Goal: Task Accomplishment & Management: Complete application form

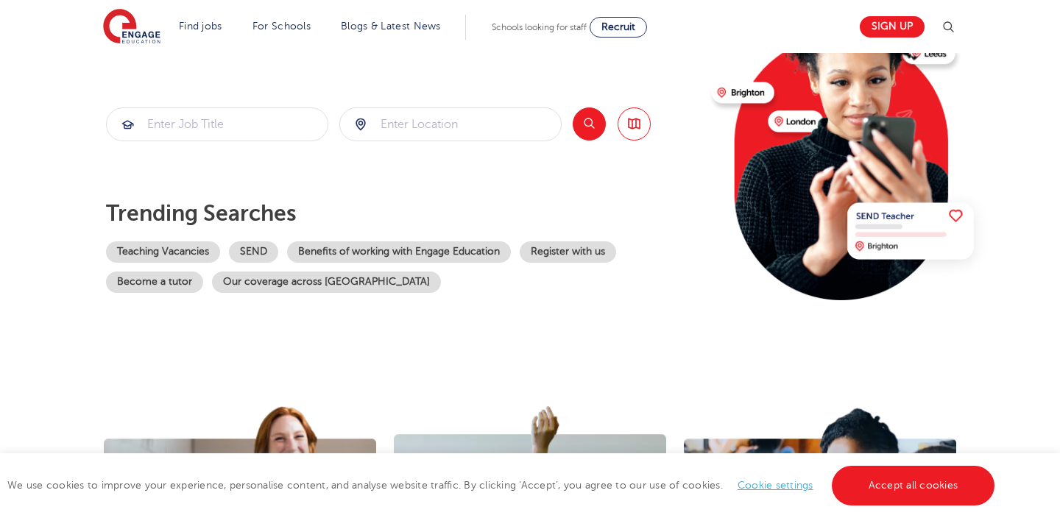
scroll to position [179, 0]
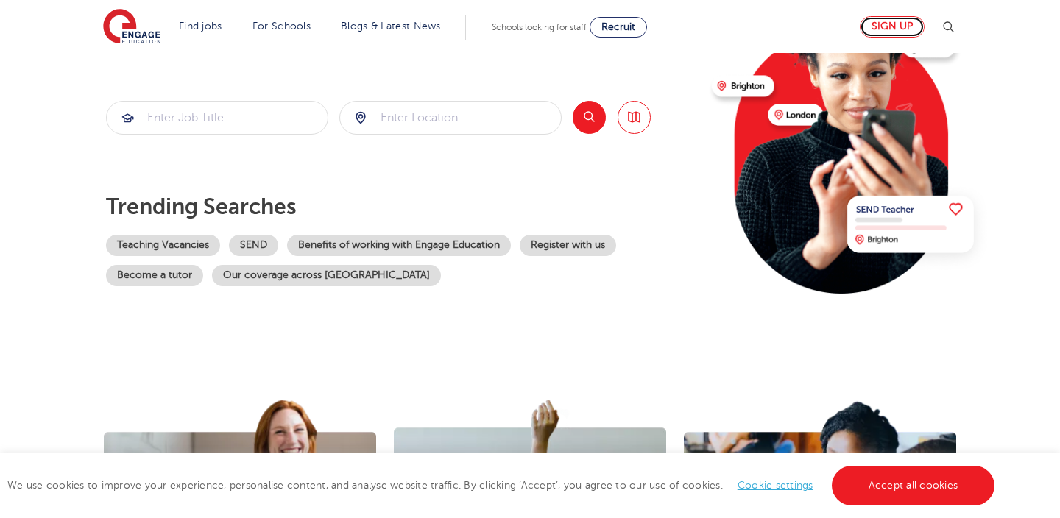
click at [884, 27] on link "Sign up" at bounding box center [892, 26] width 65 height 21
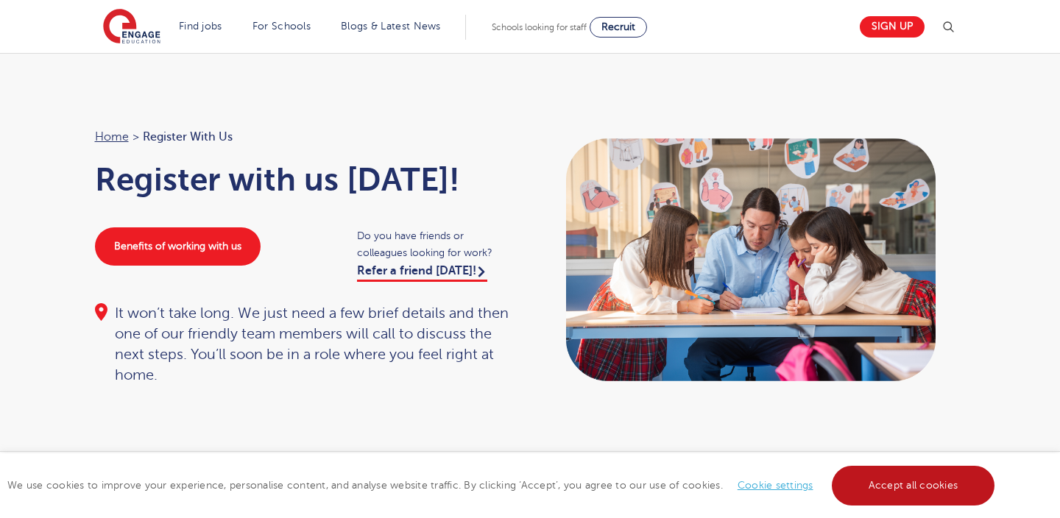
click at [923, 480] on link "Accept all cookies" at bounding box center [913, 486] width 163 height 40
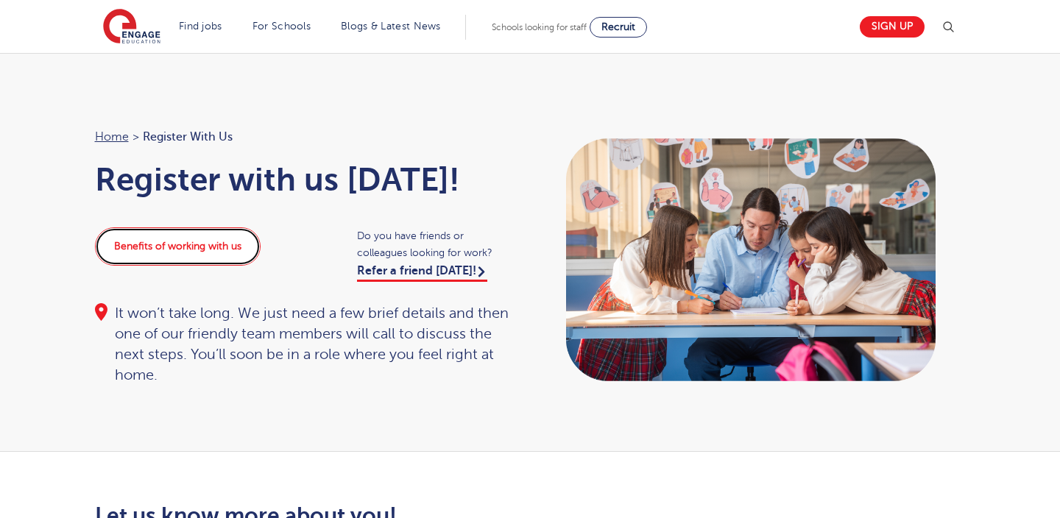
click at [172, 256] on link "Benefits of working with us" at bounding box center [178, 247] width 166 height 38
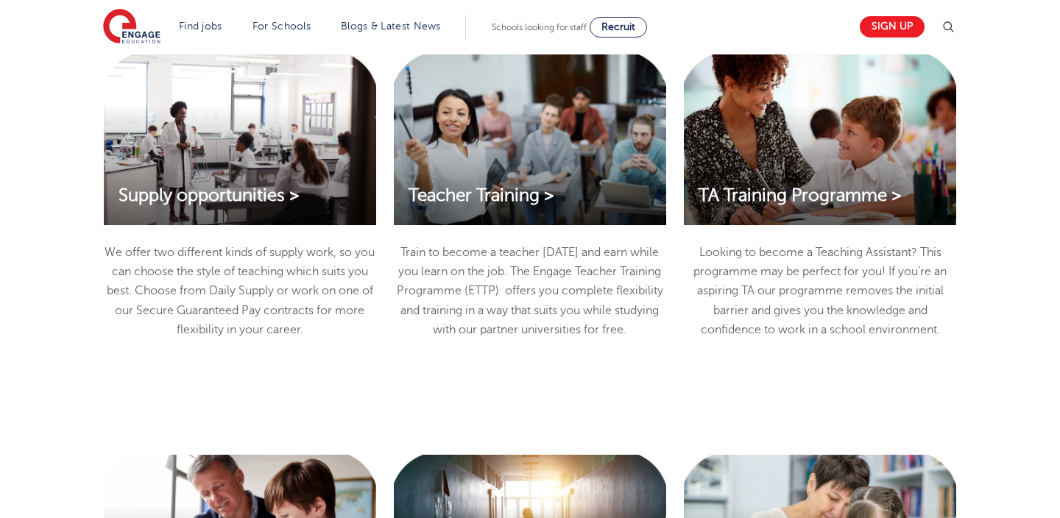
scroll to position [1613, 0]
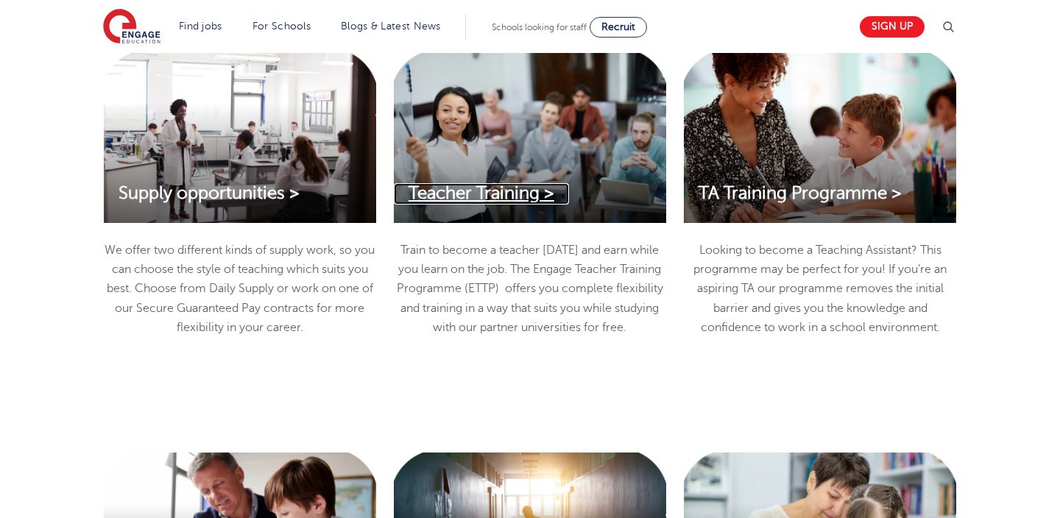
click at [516, 197] on span "Teacher Training >" at bounding box center [482, 193] width 146 height 20
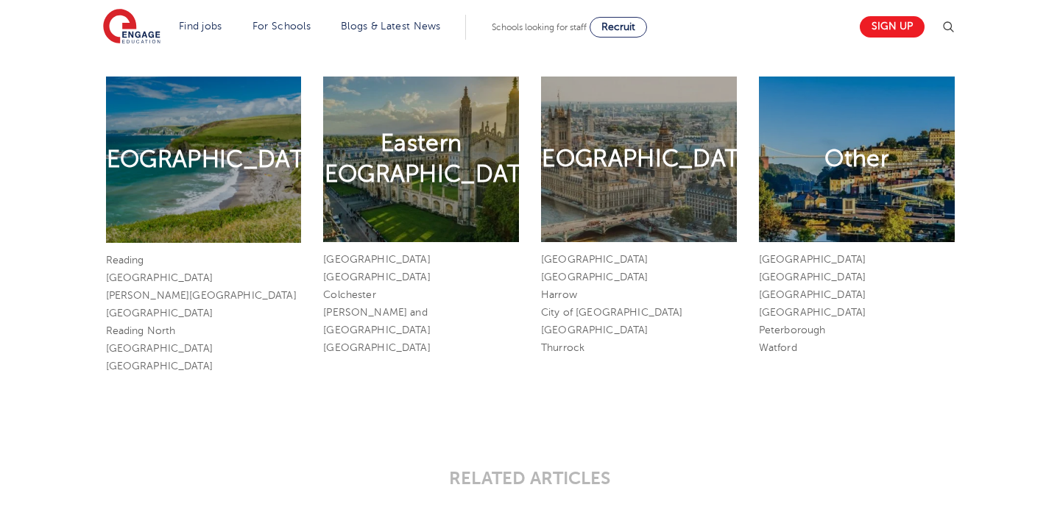
scroll to position [1844, 0]
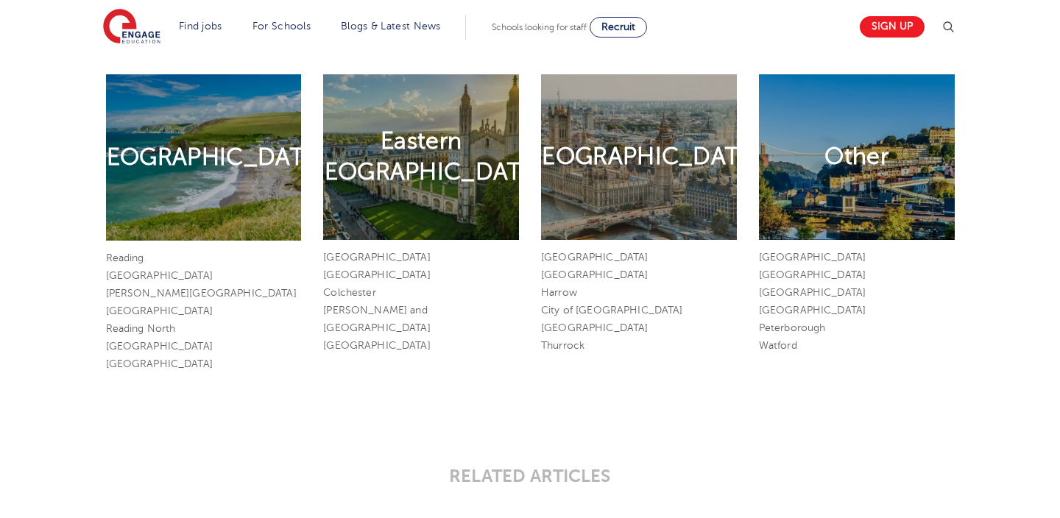
click at [622, 161] on h2 "London Area" at bounding box center [639, 156] width 243 height 31
click at [556, 253] on link "[GEOGRAPHIC_DATA]" at bounding box center [594, 257] width 107 height 11
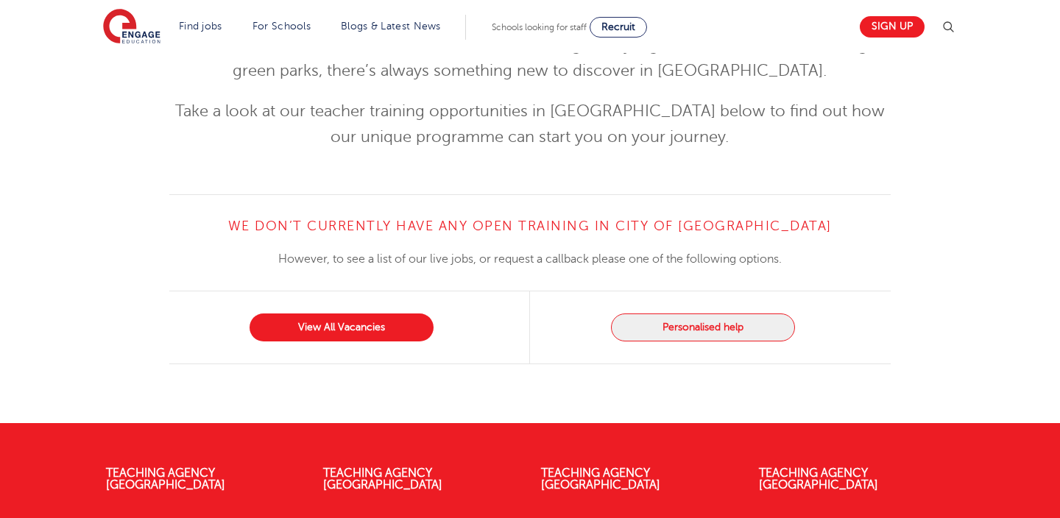
scroll to position [448, 0]
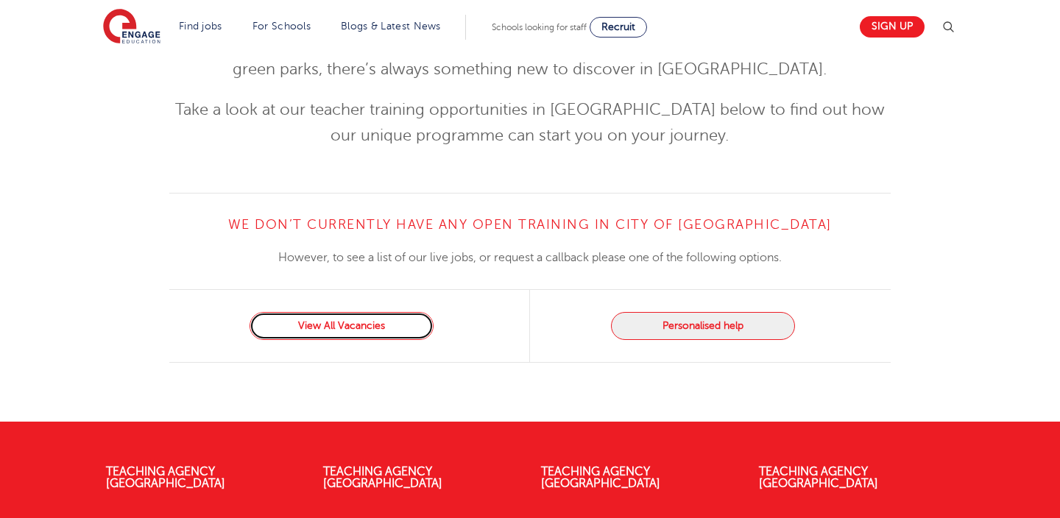
click at [354, 327] on link "View All Vacancies" at bounding box center [342, 326] width 184 height 28
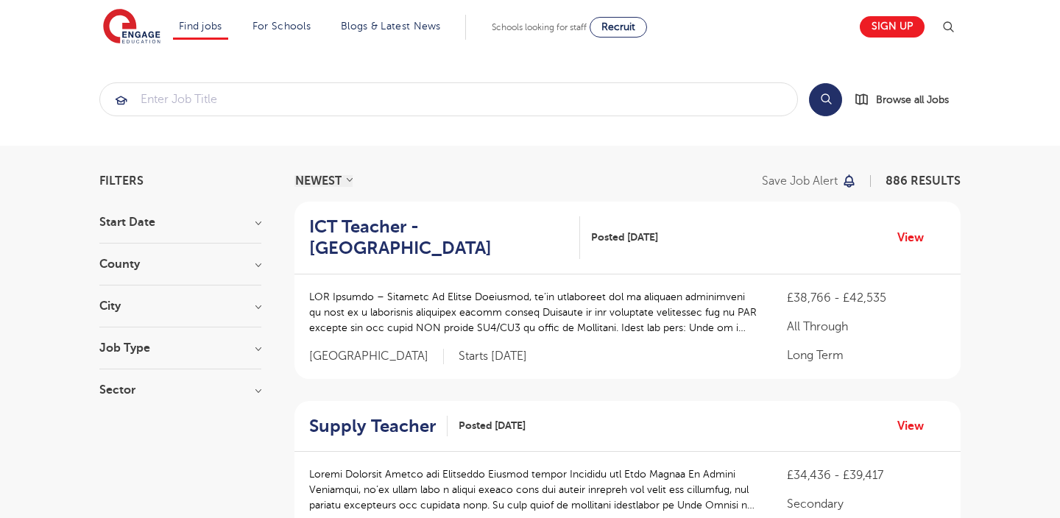
click at [189, 272] on div "County [GEOGRAPHIC_DATA] 643 [GEOGRAPHIC_DATA] 142 [GEOGRAPHIC_DATA] 29 [GEOGRA…" at bounding box center [180, 271] width 162 height 27
click at [177, 294] on section "Start Date September 99 [DATE] [DATE] Show more County [GEOGRAPHIC_DATA] 643 [G…" at bounding box center [180, 313] width 162 height 194
click at [124, 314] on div "City Hounslow 65 [GEOGRAPHIC_DATA] 35 [GEOGRAPHIC_DATA] 34 [GEOGRAPHIC_DATA] 34…" at bounding box center [180, 313] width 162 height 27
click at [115, 303] on h3 "City" at bounding box center [180, 306] width 162 height 12
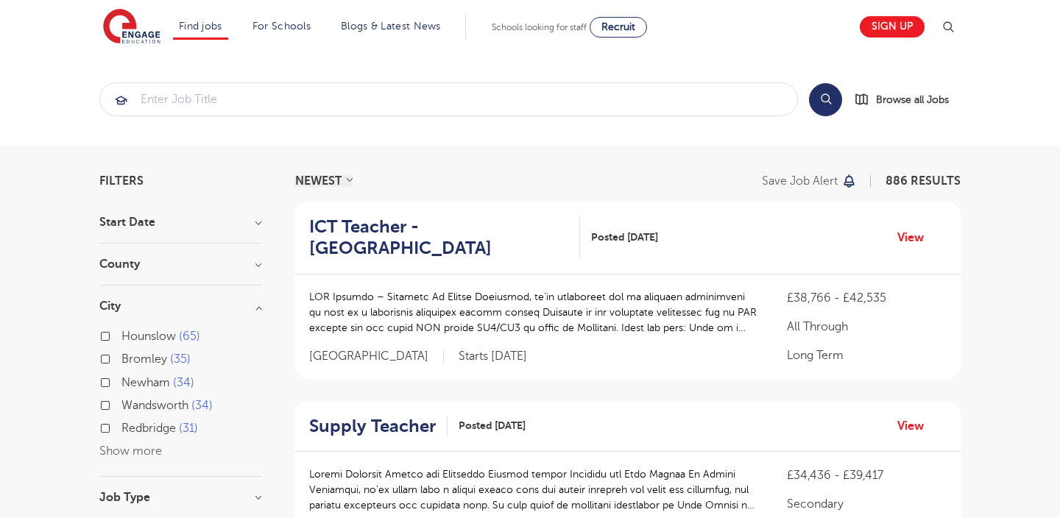
click at [126, 449] on button "Show more" at bounding box center [130, 451] width 63 height 13
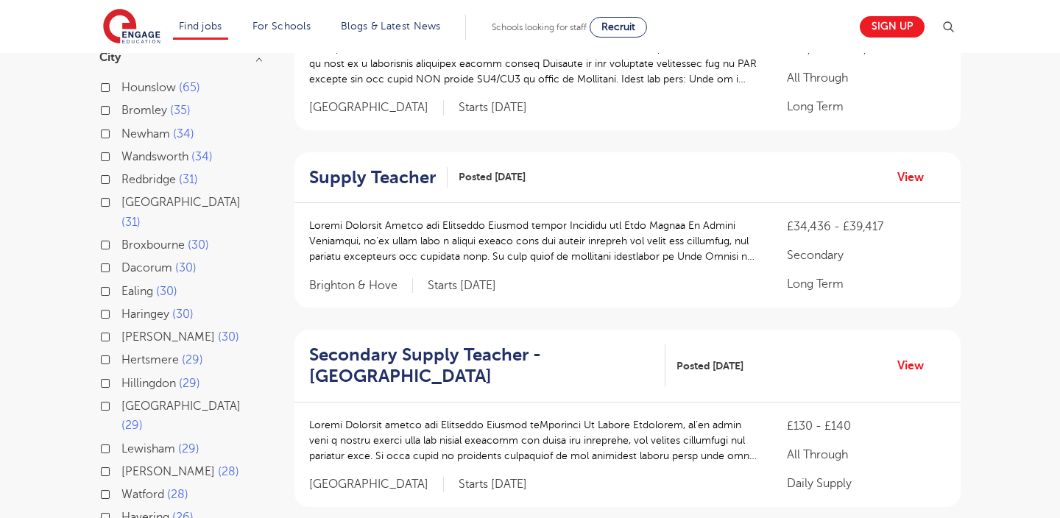
scroll to position [248, 0]
click at [145, 158] on span "Wandsworth" at bounding box center [154, 157] width 67 height 13
click at [131, 158] on input "Wandsworth 34" at bounding box center [126, 156] width 10 height 10
checkbox input "true"
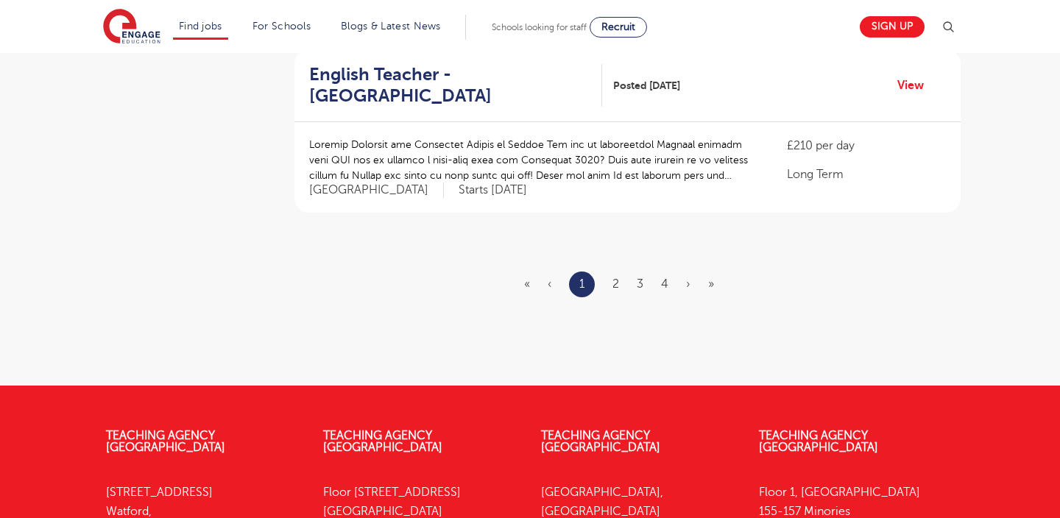
scroll to position [1819, 0]
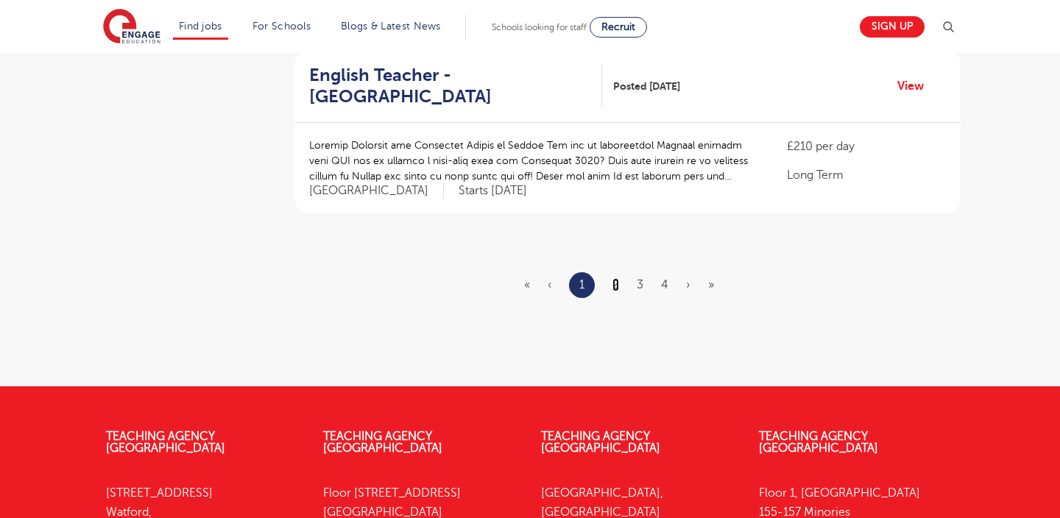
click at [615, 283] on link "2" at bounding box center [616, 284] width 7 height 13
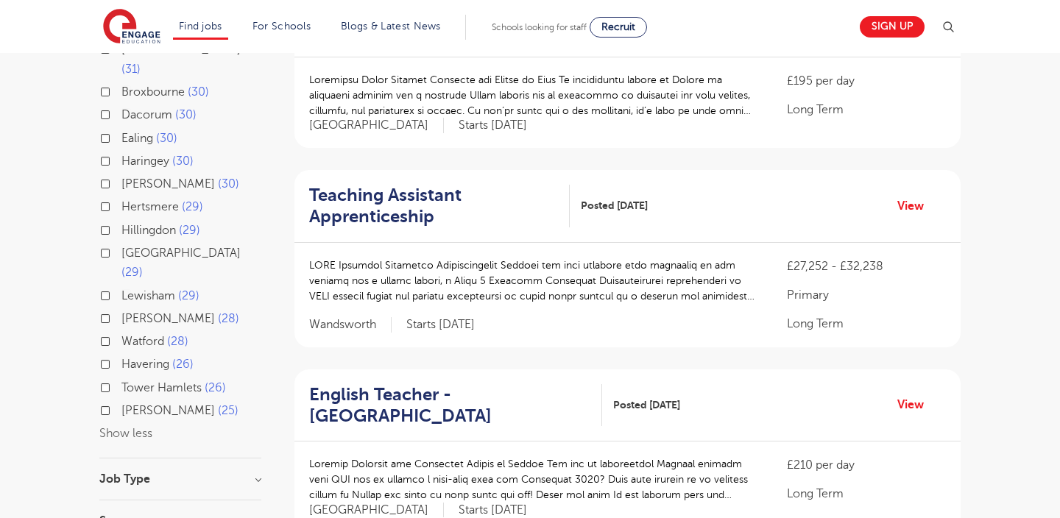
scroll to position [409, 0]
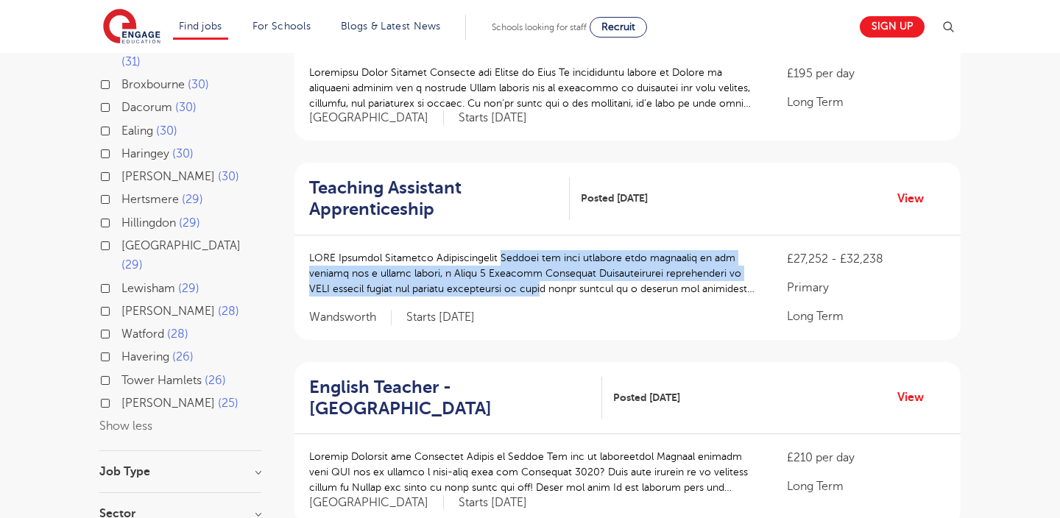
drag, startPoint x: 497, startPoint y: 253, endPoint x: 516, endPoint y: 288, distance: 39.6
click at [516, 288] on p at bounding box center [533, 273] width 448 height 46
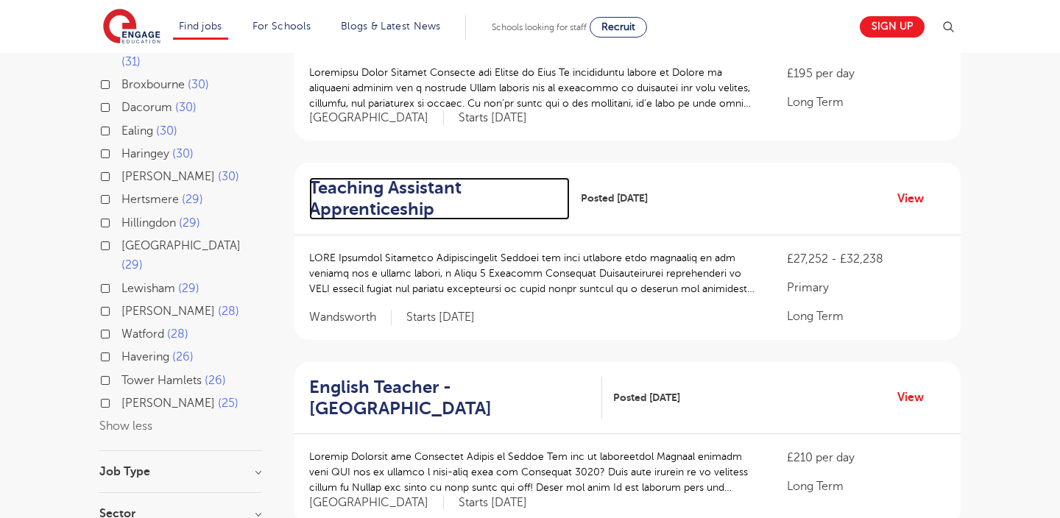
click at [423, 208] on h2 "Teaching Assistant Apprenticeship" at bounding box center [433, 198] width 249 height 43
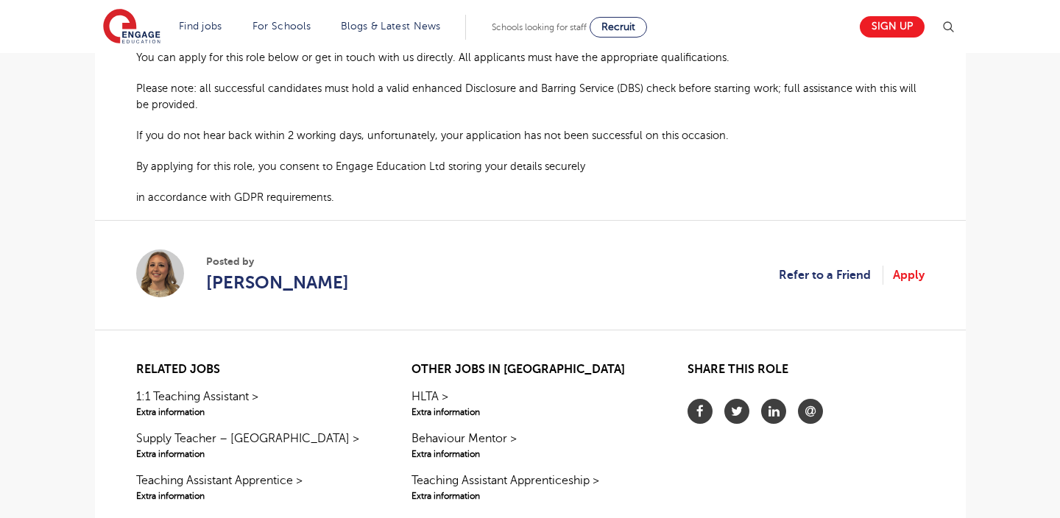
scroll to position [1330, 0]
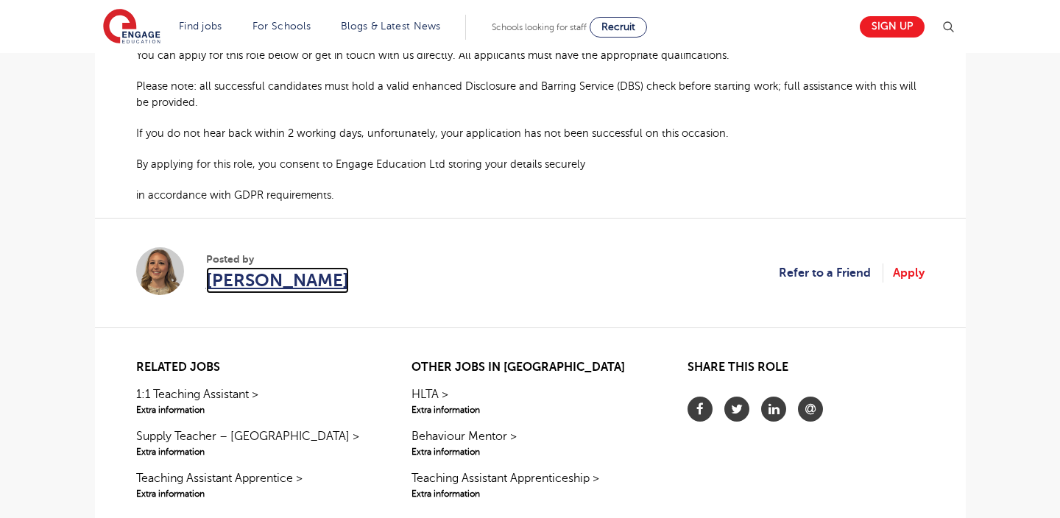
click at [247, 287] on span "[PERSON_NAME]" at bounding box center [277, 280] width 143 height 27
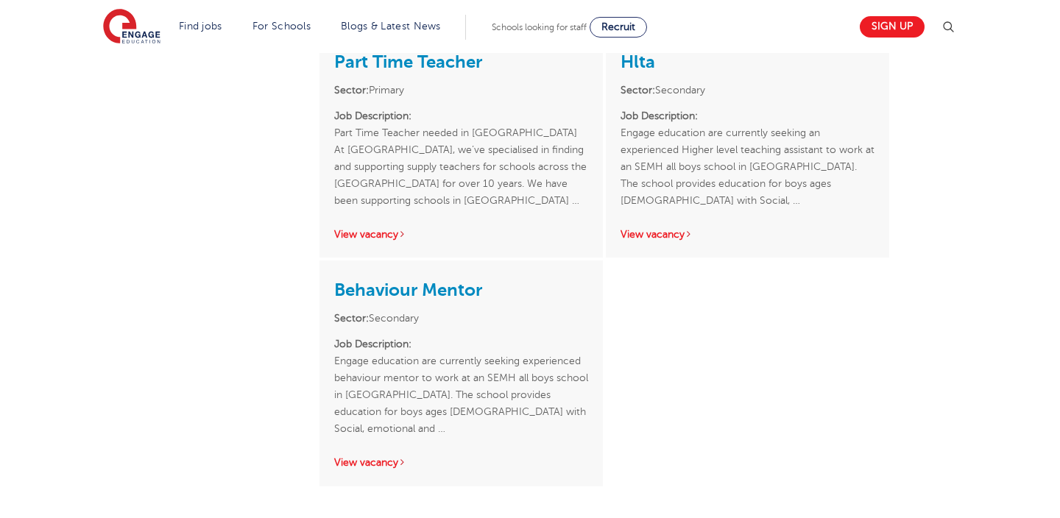
scroll to position [905, 0]
click at [369, 287] on link "Behaviour Mentor" at bounding box center [408, 289] width 148 height 21
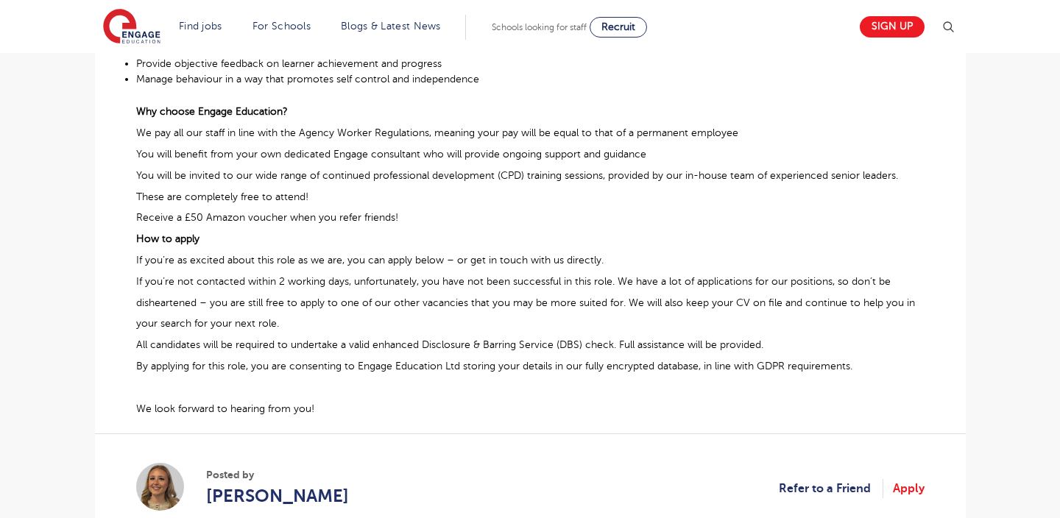
scroll to position [708, 0]
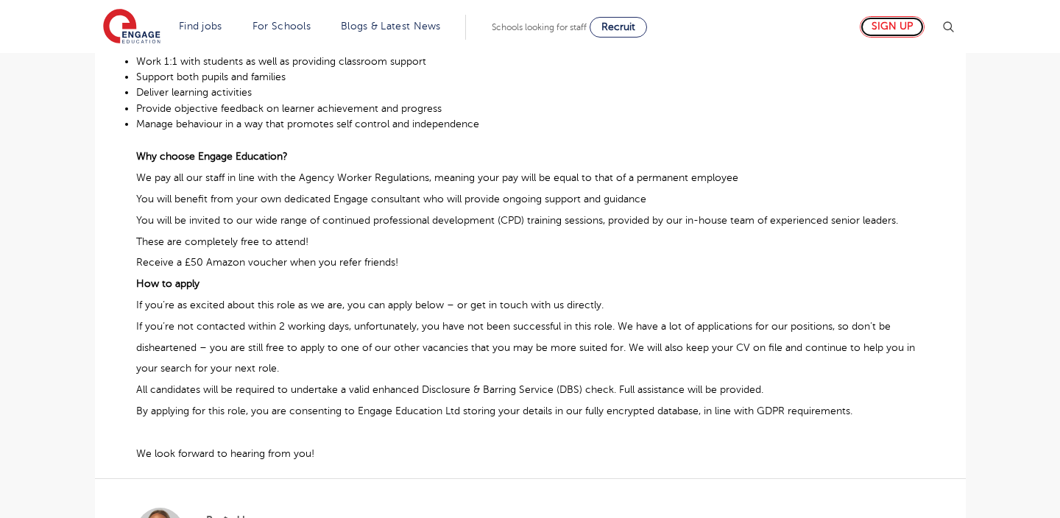
click at [886, 29] on link "Sign up" at bounding box center [892, 26] width 65 height 21
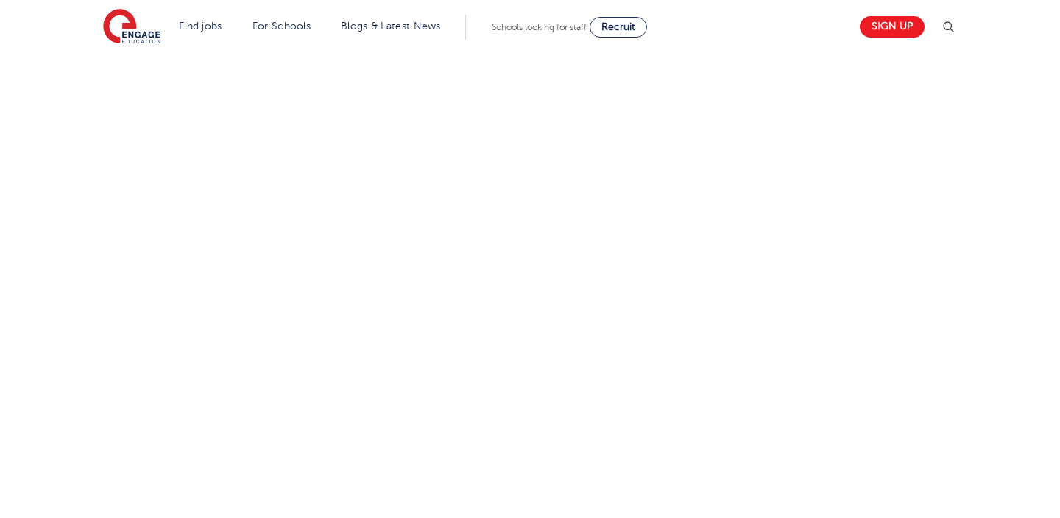
scroll to position [825, 0]
click at [691, 434] on div "Let us know more about you!" at bounding box center [530, 138] width 893 height 919
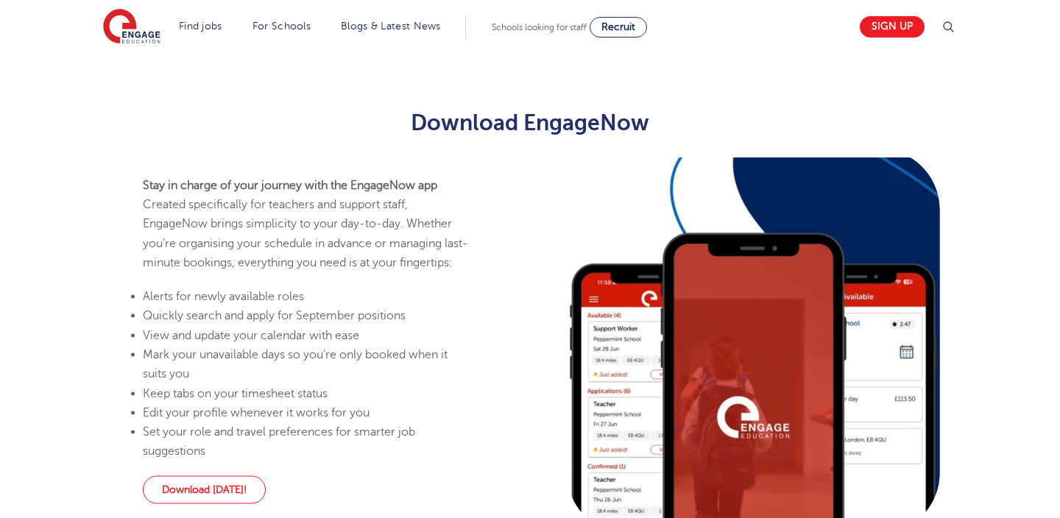
scroll to position [803, 0]
